Goal: Entertainment & Leisure: Consume media (video, audio)

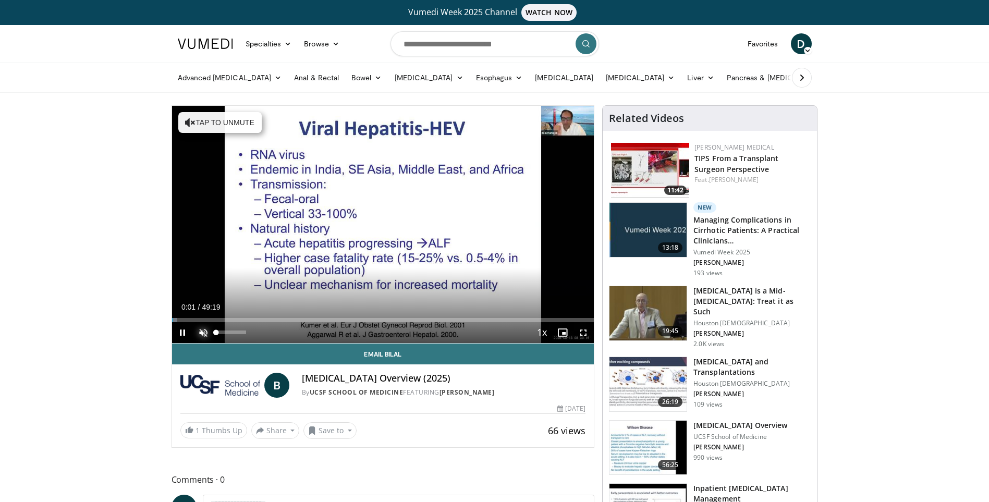
click at [202, 330] on span "Video Player" at bounding box center [203, 332] width 21 height 21
click at [584, 331] on span "Video Player" at bounding box center [583, 332] width 21 height 21
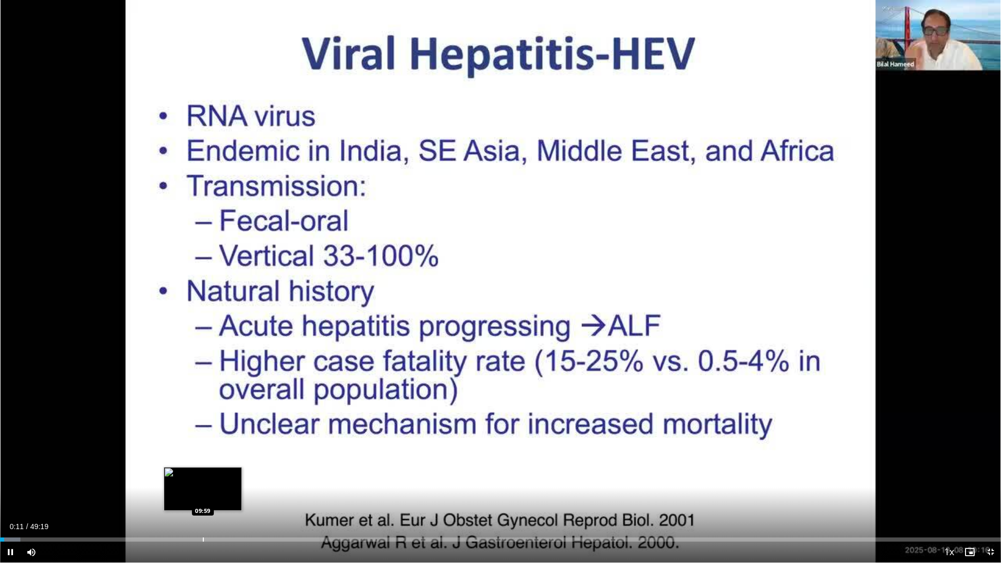
click at [201, 502] on div "Loaded : 2.02% 00:11 09:59" at bounding box center [500, 540] width 1001 height 4
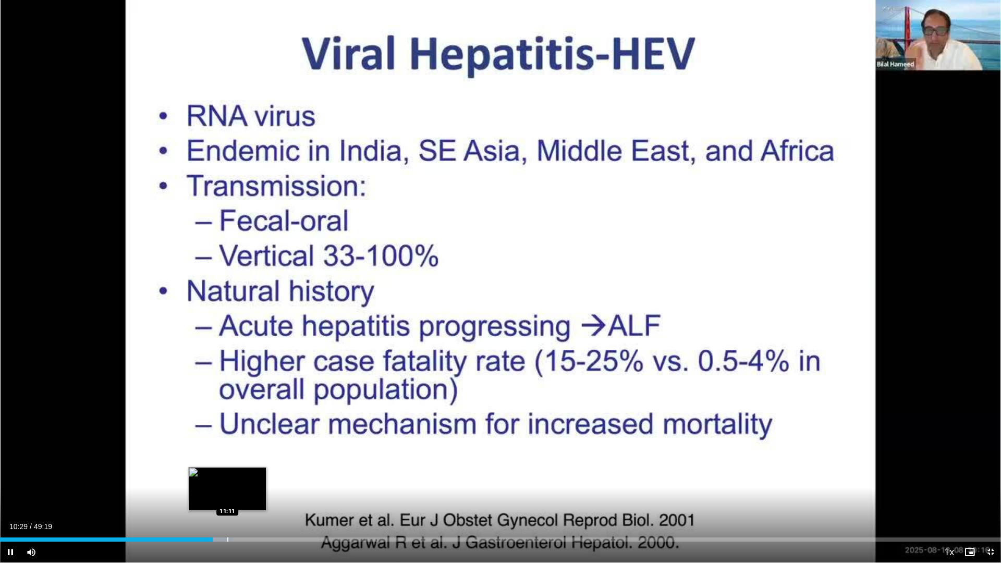
click at [225, 502] on div "Progress Bar" at bounding box center [216, 540] width 33 height 4
click at [247, 502] on div "Progress Bar" at bounding box center [247, 540] width 1 height 4
click at [260, 502] on div "Progress Bar" at bounding box center [260, 540] width 1 height 4
drag, startPoint x: 73, startPoint y: 553, endPoint x: 111, endPoint y: 552, distance: 38.1
click at [111, 502] on div "Current Time 13:08 / Duration 49:19 Pause Skip Backward Skip Forward Mute 100% …" at bounding box center [500, 552] width 1001 height 21
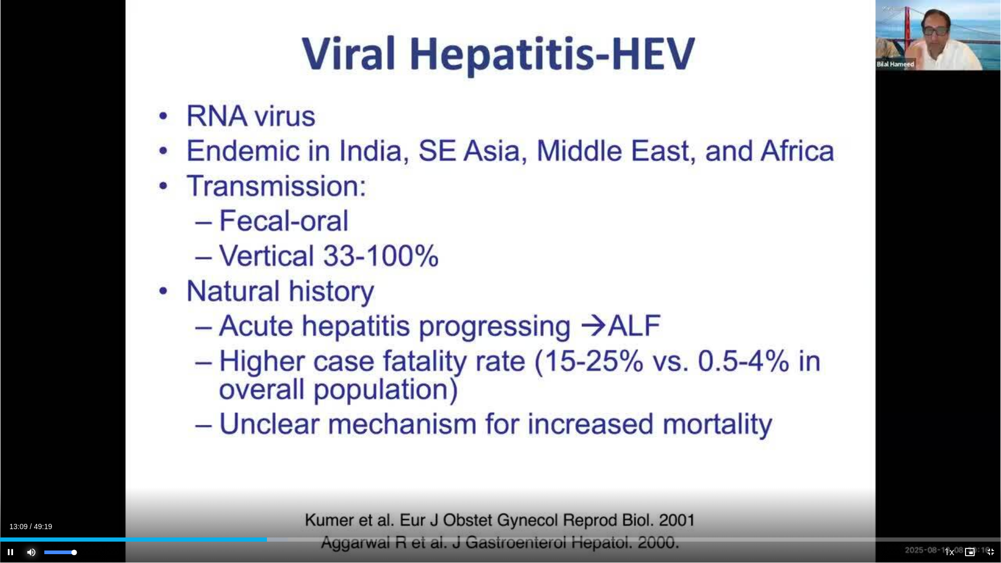
click at [33, 502] on span "Video Player" at bounding box center [31, 552] width 21 height 21
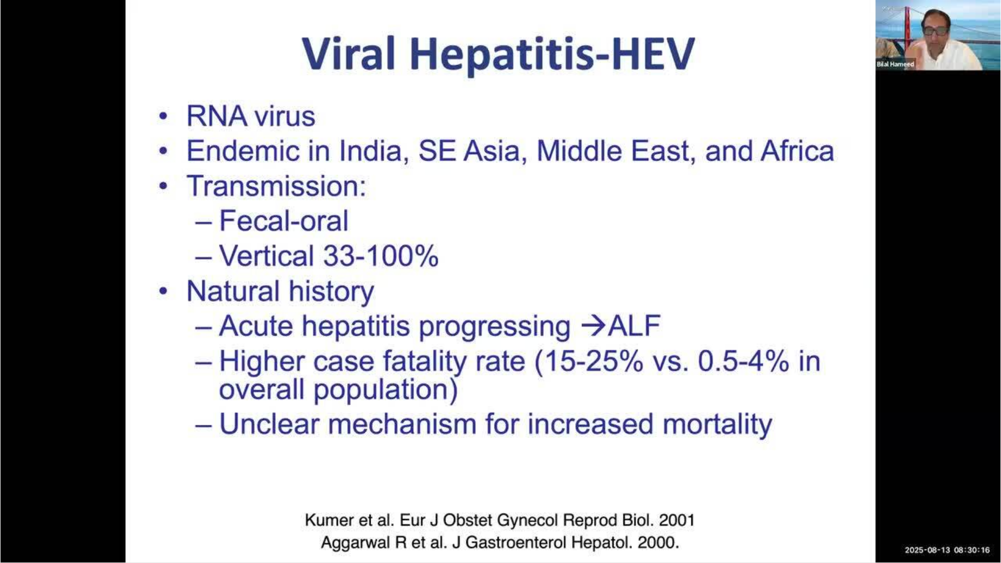
click at [33, 502] on video-js "**********" at bounding box center [500, 281] width 1001 height 563
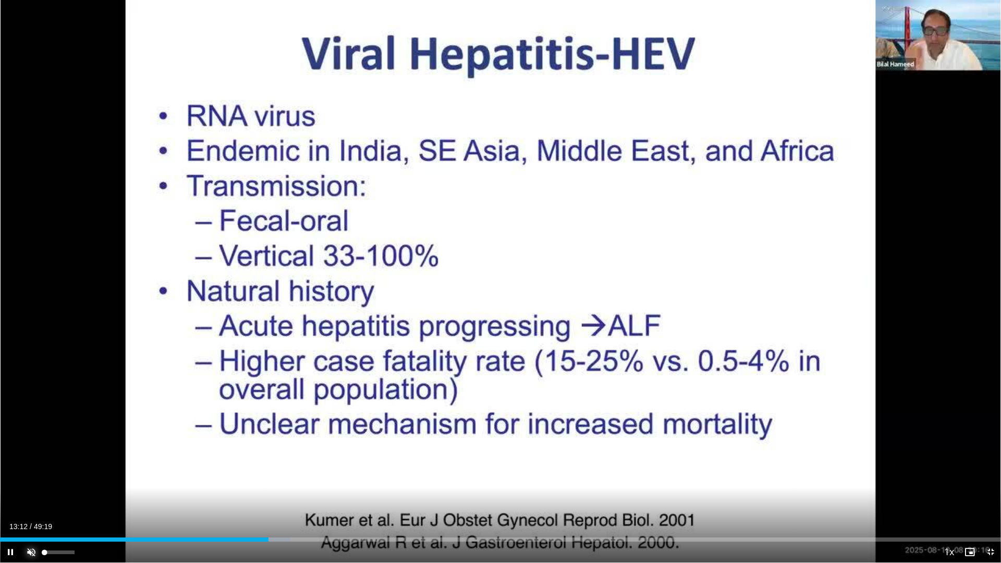
click at [31, 502] on span "Video Player" at bounding box center [31, 552] width 21 height 21
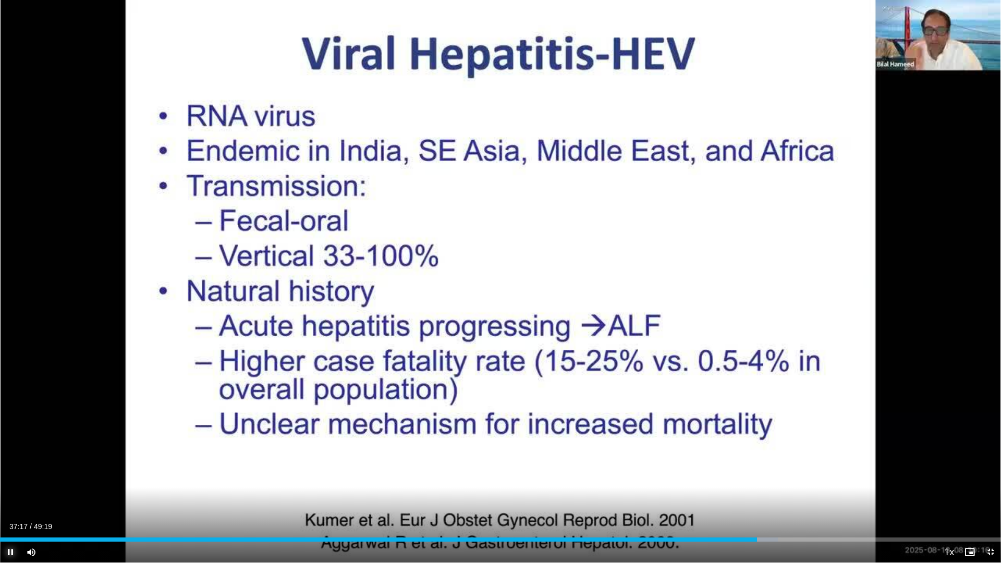
click at [9, 502] on span "Video Player" at bounding box center [10, 552] width 21 height 21
click at [989, 502] on span "Video Player" at bounding box center [991, 552] width 21 height 21
